Goal: Transaction & Acquisition: Purchase product/service

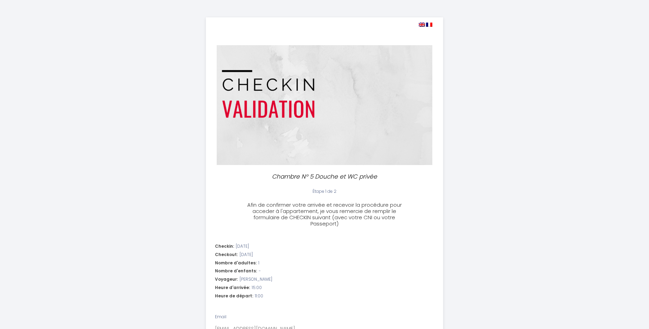
select select "11:00"
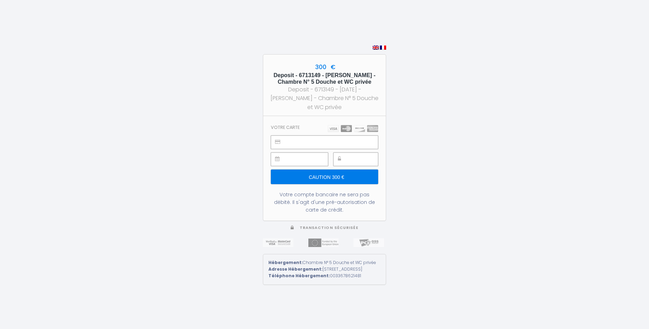
click at [346, 174] on input "Caution 300 €" at bounding box center [324, 176] width 107 height 15
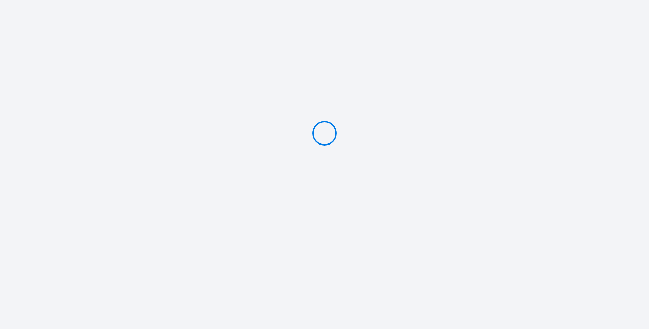
click at [329, 139] on icon at bounding box center [325, 133] width 28 height 28
